Goal: Navigation & Orientation: Find specific page/section

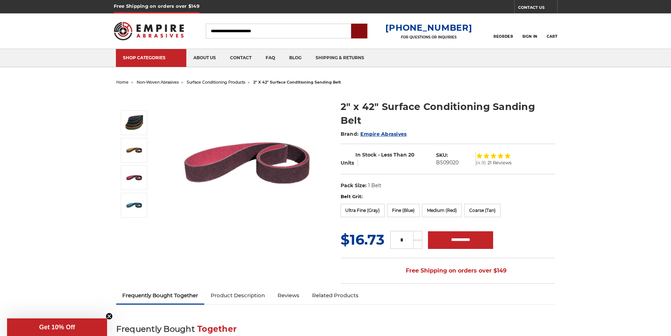
click at [366, 34] on input "submit" at bounding box center [359, 31] width 14 height 14
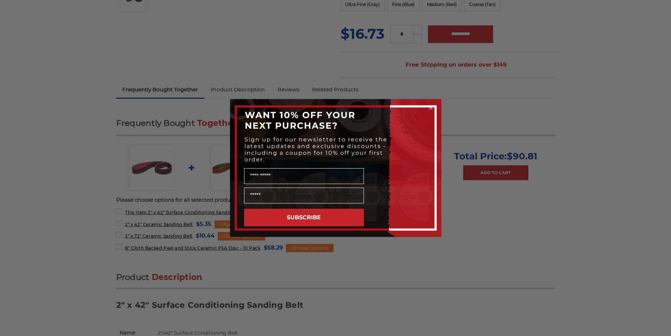
scroll to position [293, 0]
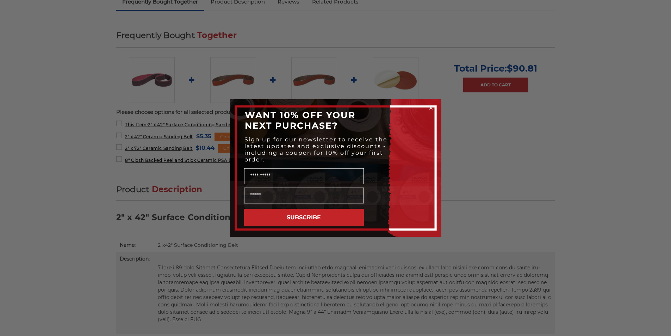
click at [431, 110] on circle "Close dialog" at bounding box center [430, 108] width 7 height 7
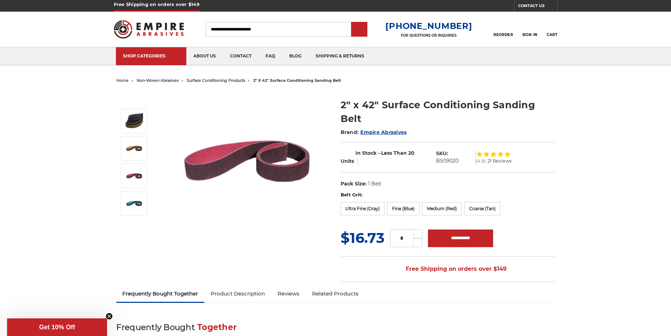
scroll to position [0, 0]
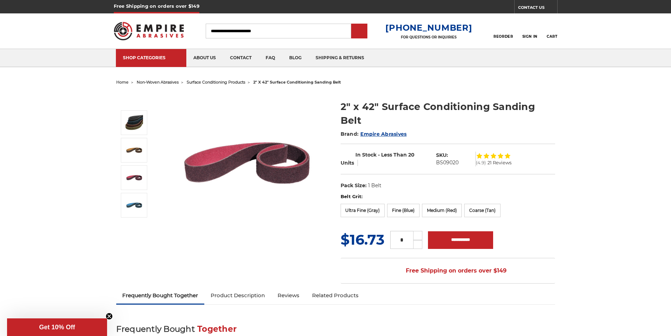
click at [366, 33] on input "submit" at bounding box center [359, 31] width 14 height 14
click at [194, 53] on link "about us" at bounding box center [204, 58] width 37 height 18
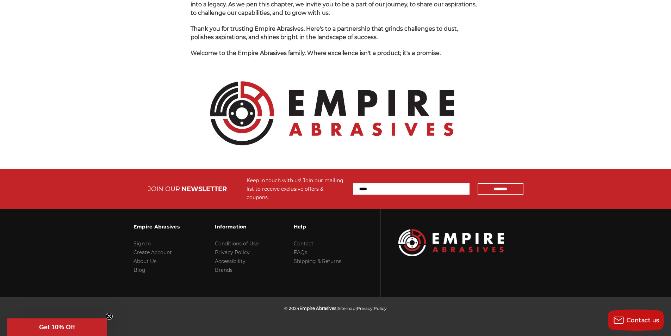
scroll to position [880, 0]
click at [294, 252] on link "FAQs" at bounding box center [300, 252] width 13 height 6
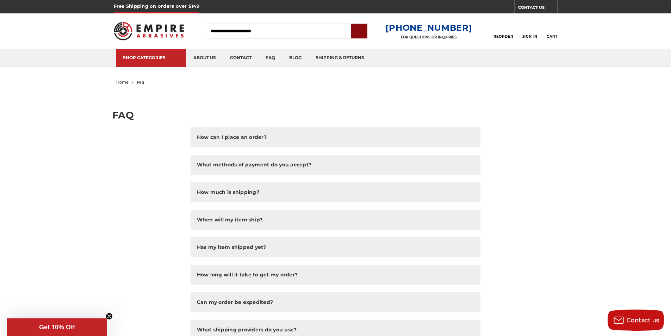
click at [366, 34] on input "submit" at bounding box center [359, 31] width 14 height 14
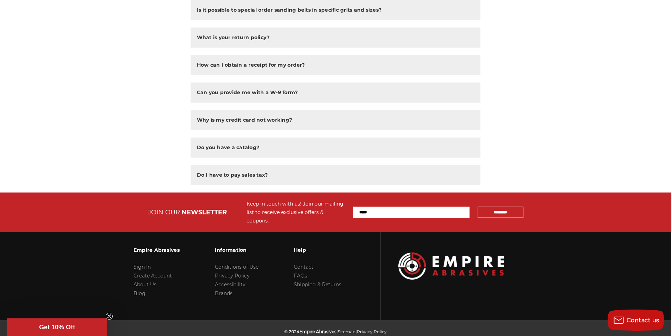
scroll to position [499, 0]
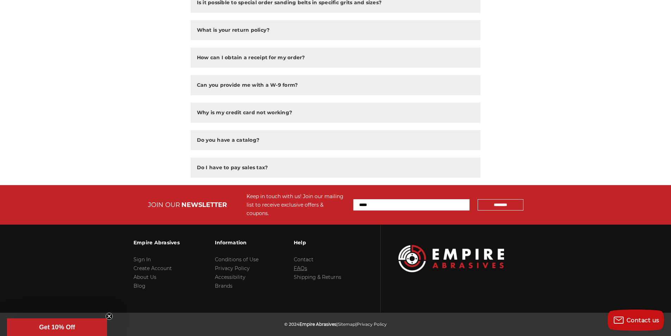
click at [294, 265] on link "FAQs" at bounding box center [300, 268] width 13 height 6
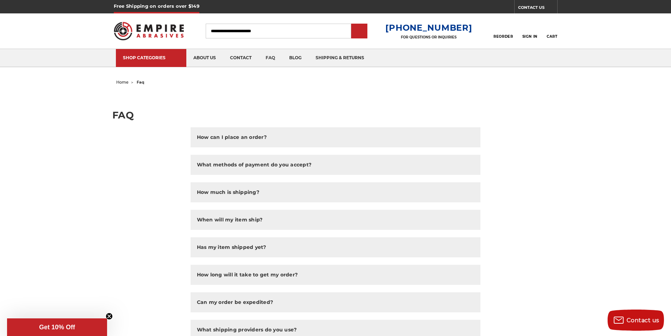
click at [549, 24] on icon at bounding box center [551, 27] width 8 height 8
